Goal: Task Accomplishment & Management: Use online tool/utility

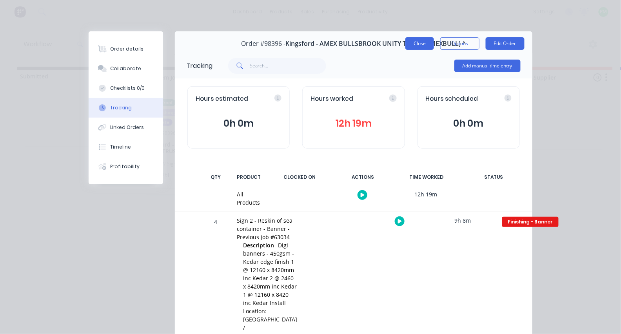
click at [422, 47] on button "Close" at bounding box center [419, 43] width 29 height 13
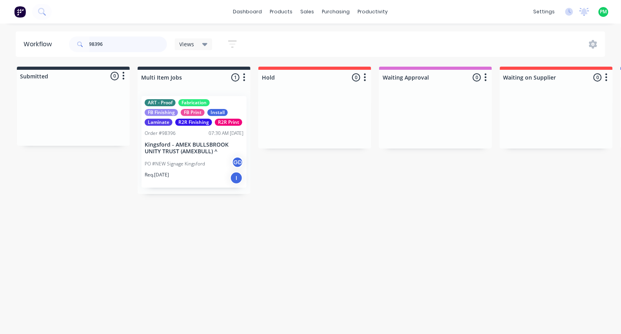
click at [132, 45] on input "98396" at bounding box center [128, 44] width 78 height 16
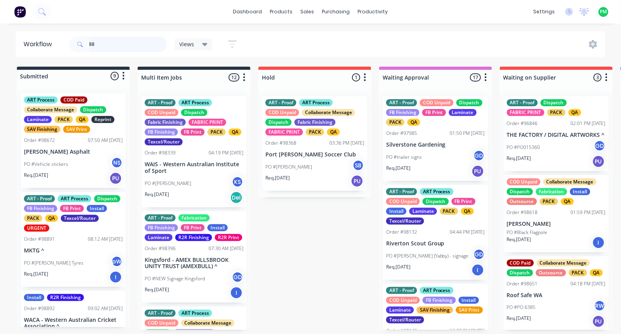
type input "8"
type input "9"
type input "98705"
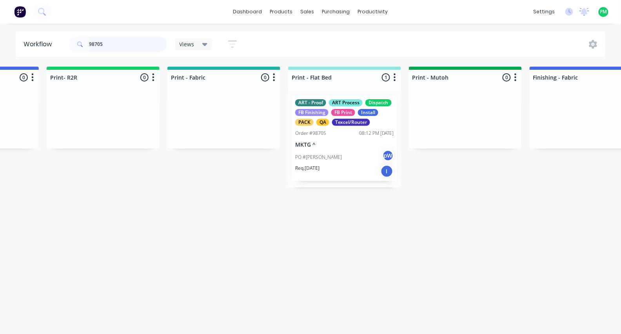
scroll to position [0, 938]
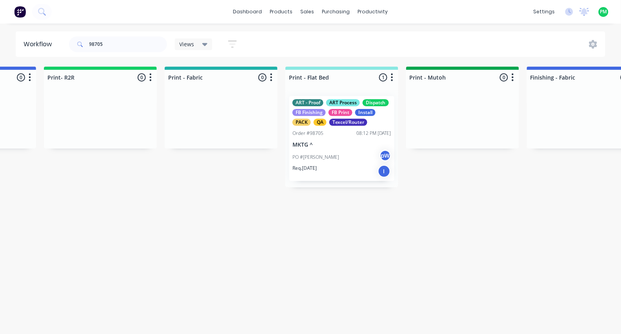
click at [319, 156] on p "PO #[PERSON_NAME]" at bounding box center [315, 157] width 47 height 7
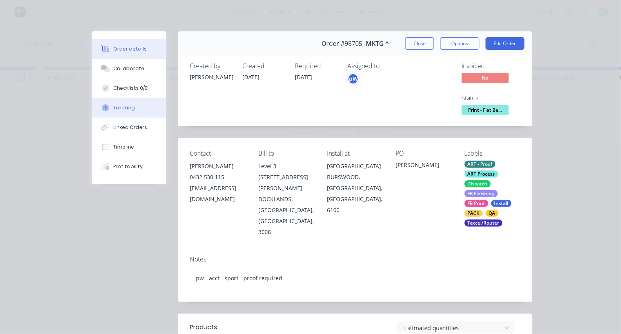
click at [114, 116] on button "Tracking" at bounding box center [129, 108] width 74 height 20
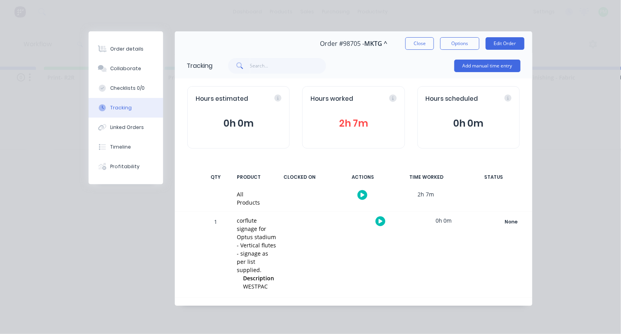
click at [380, 223] on icon "button" at bounding box center [380, 221] width 4 height 4
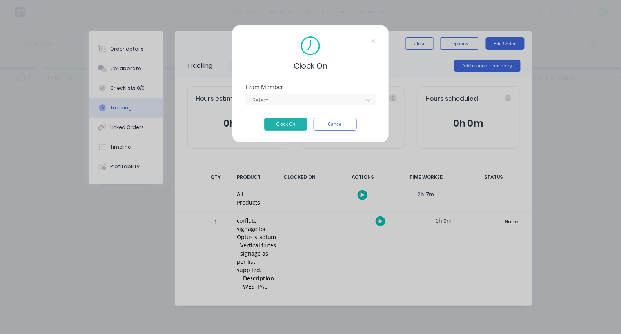
click at [298, 93] on div "Team Member Select..." at bounding box center [310, 94] width 131 height 21
click at [296, 101] on div at bounding box center [305, 100] width 107 height 10
type input "pro"
click at [286, 127] on button "Clock On" at bounding box center [285, 124] width 43 height 13
